Goal: Book appointment/travel/reservation

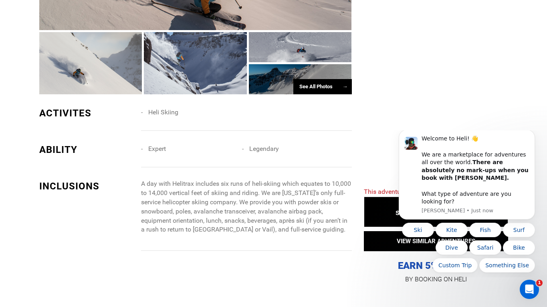
scroll to position [511, 0]
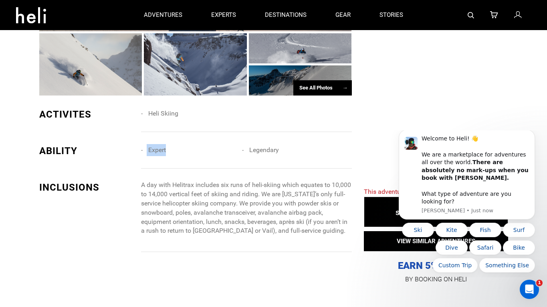
drag, startPoint x: 223, startPoint y: 152, endPoint x: 367, endPoint y: 148, distance: 143.6
click at [322, 149] on li "Legendary" at bounding box center [292, 150] width 101 height 12
drag, startPoint x: 188, startPoint y: 151, endPoint x: 119, endPoint y: 151, distance: 69.0
click at [119, 151] on div "ABILITY Expert Legendary" at bounding box center [195, 156] width 325 height 24
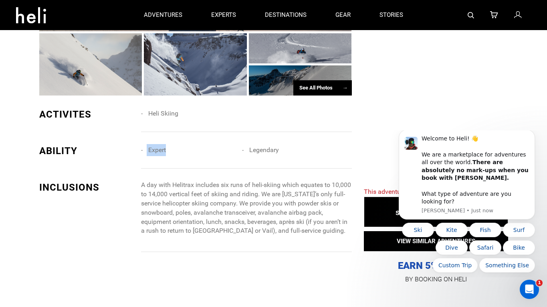
click at [119, 151] on div "ABILITY" at bounding box center [87, 151] width 96 height 14
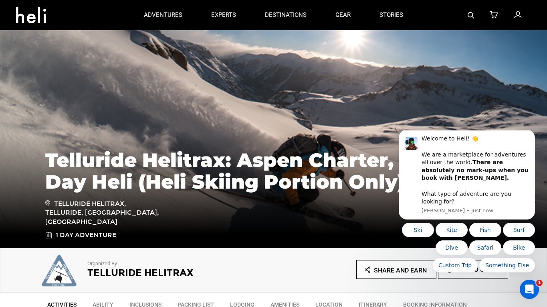
scroll to position [0, 0]
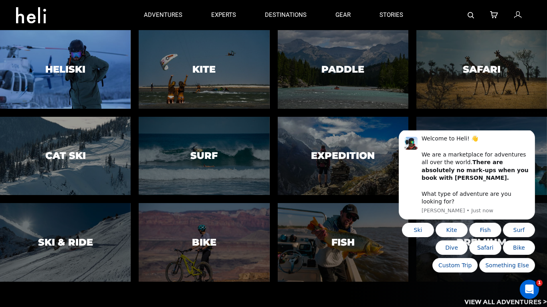
click at [79, 68] on h3 "Heliski" at bounding box center [65, 69] width 40 height 10
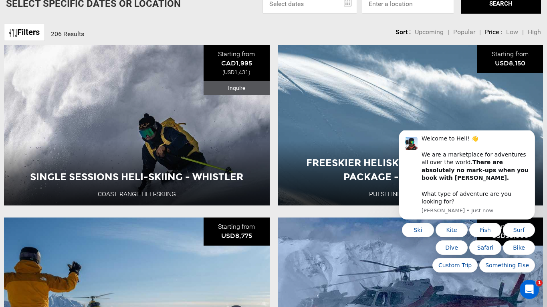
scroll to position [306, 0]
